Goal: Information Seeking & Learning: Learn about a topic

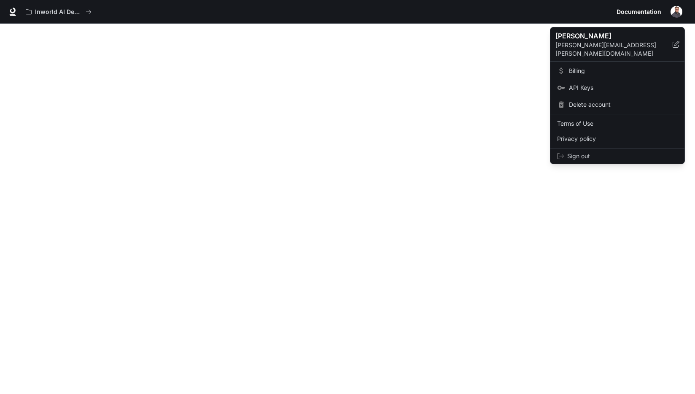
click at [585, 196] on div at bounding box center [347, 197] width 695 height 394
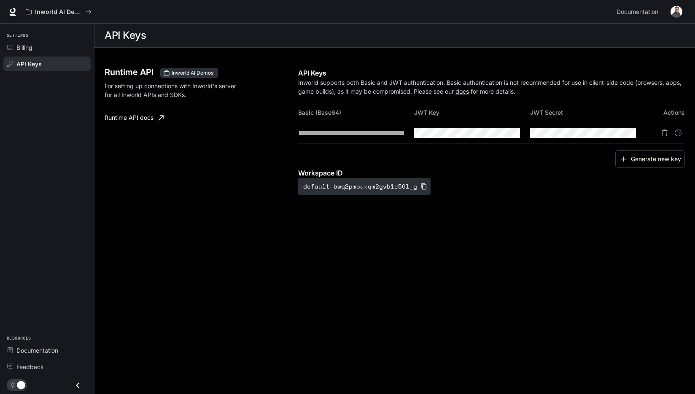
click at [240, 223] on div "**********" at bounding box center [394, 140] width 601 height 184
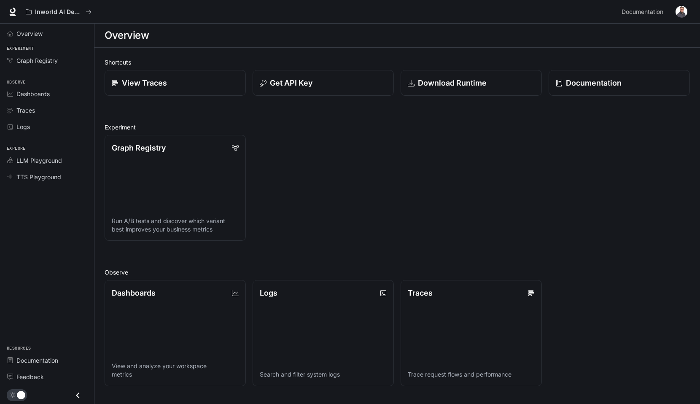
drag, startPoint x: 388, startPoint y: 154, endPoint x: 338, endPoint y: 134, distance: 54.3
click at [386, 153] on div "Graph Registry Run A/B tests and discover which variant best improves your busi…" at bounding box center [394, 184] width 592 height 113
click at [682, 8] on img "button" at bounding box center [682, 12] width 12 height 12
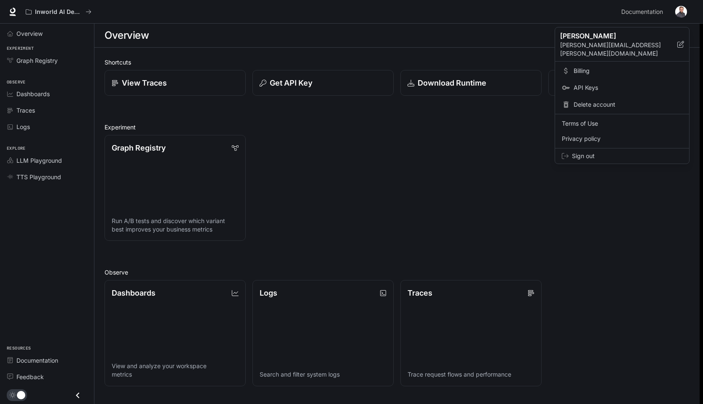
drag, startPoint x: 375, startPoint y: 148, endPoint x: 360, endPoint y: 148, distance: 15.6
click at [375, 148] on div at bounding box center [351, 202] width 703 height 404
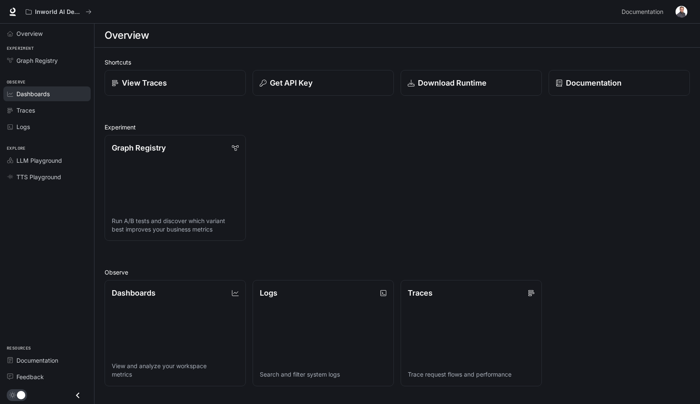
click at [29, 92] on span "Dashboards" at bounding box center [32, 93] width 33 height 9
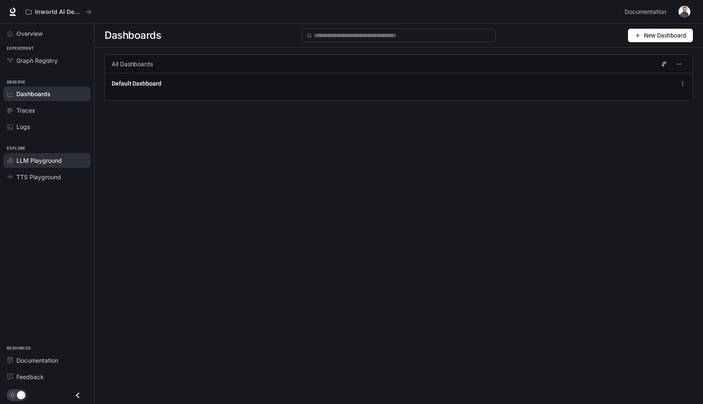
click at [40, 162] on span "LLM Playground" at bounding box center [39, 160] width 46 height 9
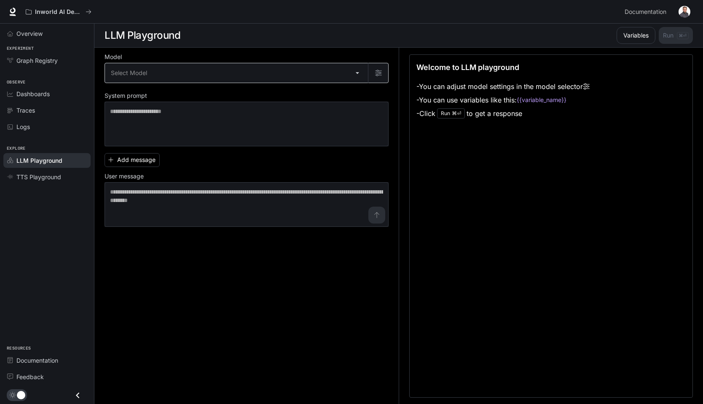
click at [162, 77] on body "Skip to main content Inworld AI Demos Documentation Documentation Portal Overvi…" at bounding box center [351, 202] width 703 height 404
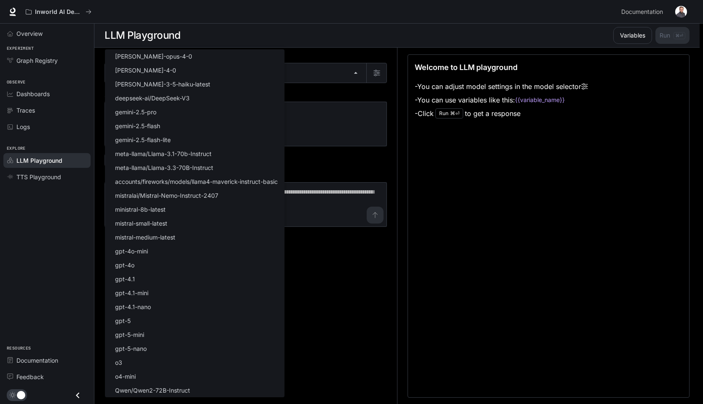
click at [576, 193] on div at bounding box center [351, 202] width 703 height 404
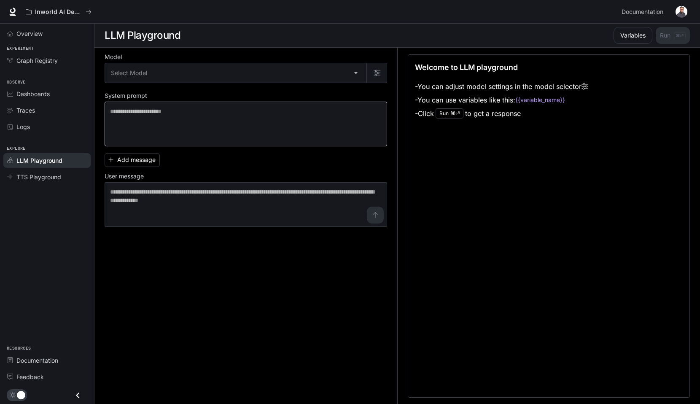
drag, startPoint x: 494, startPoint y: 198, endPoint x: 297, endPoint y: 136, distance: 206.1
click at [493, 198] on div "Welcome to LLM playground - You can adjust model settings in the model selector…" at bounding box center [549, 225] width 282 height 343
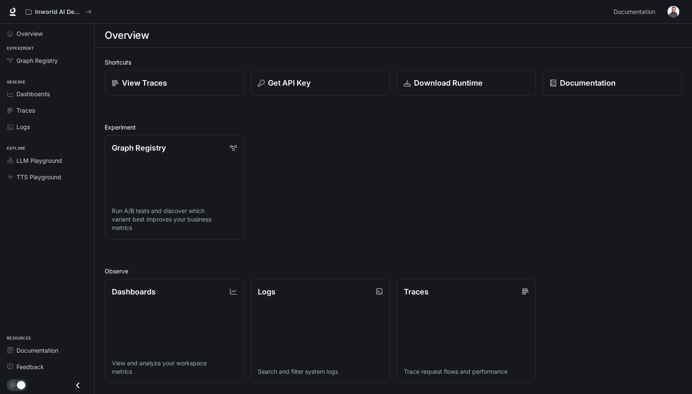
click at [671, 11] on img "button" at bounding box center [673, 12] width 12 height 12
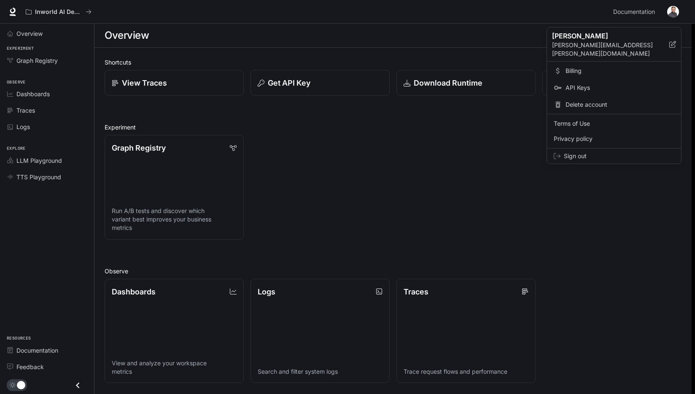
click at [579, 84] on span "API Keys" at bounding box center [620, 88] width 109 height 8
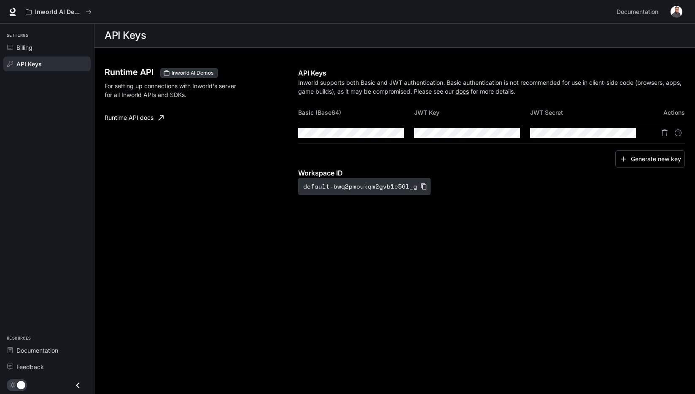
drag, startPoint x: 541, startPoint y: 179, endPoint x: 376, endPoint y: 171, distance: 165.1
click at [540, 179] on div "Workspace ID default-bwq2pmoukqm2gvb1e56l_g" at bounding box center [491, 181] width 387 height 27
click at [591, 166] on div "Generate new key" at bounding box center [491, 159] width 387 height 18
click at [139, 144] on div "Runtime API Inworld AI Demos For setting up connections with Inworld's server f…" at bounding box center [202, 131] width 194 height 127
click at [138, 119] on link "Runtime API docs" at bounding box center [134, 117] width 66 height 17
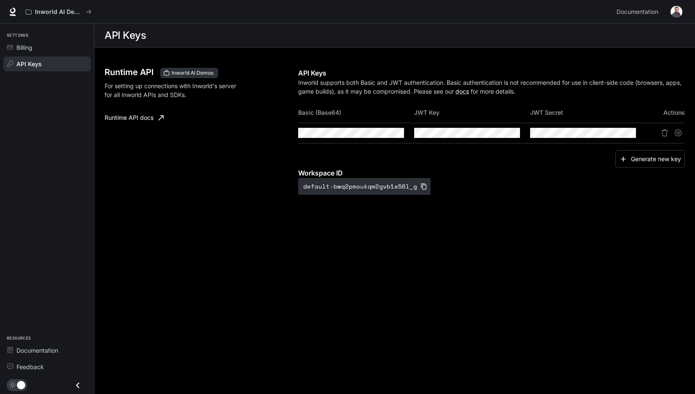
click at [188, 161] on div "Runtime API Inworld AI Demos For setting up connections with Inworld's server f…" at bounding box center [202, 131] width 194 height 127
click at [207, 163] on div "Runtime API Inworld AI Demos For setting up connections with Inworld's server f…" at bounding box center [202, 131] width 194 height 127
